Goal: Information Seeking & Learning: Learn about a topic

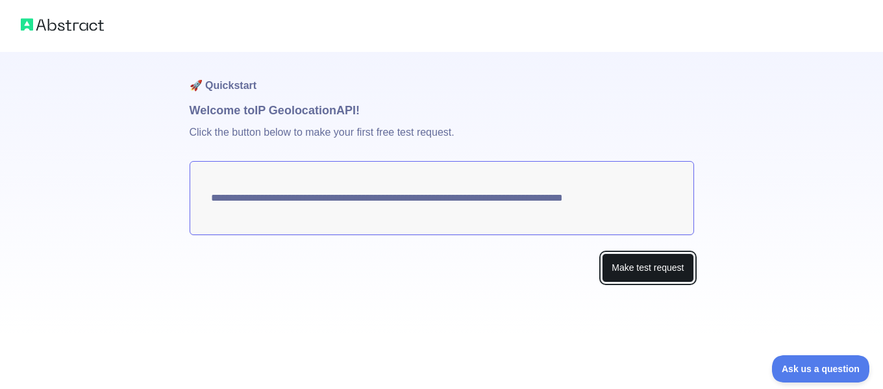
click at [635, 271] on button "Make test request" at bounding box center [648, 267] width 92 height 29
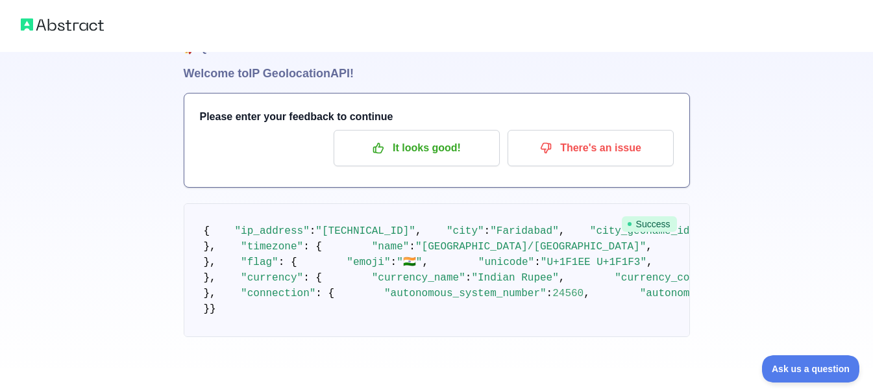
scroll to position [238, 0]
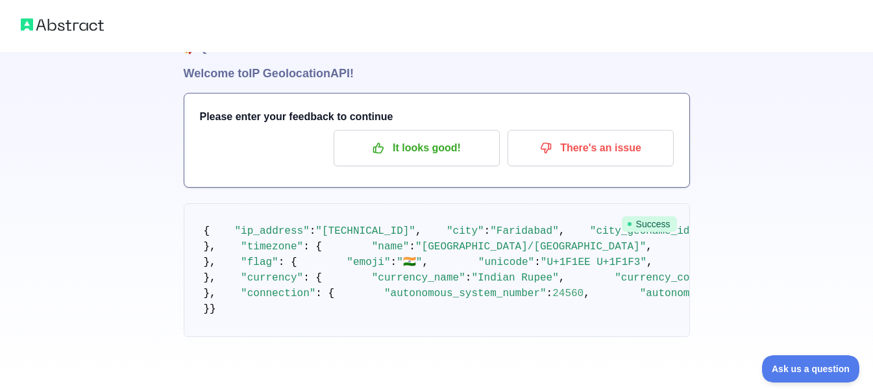
click at [423, 203] on pre "{ "ip_address" : "[TECHNICAL_ID]" , "city" : "[GEOGRAPHIC_DATA]" , "city_geonam…" at bounding box center [437, 270] width 506 height 134
